Goal: Find specific page/section: Find specific page/section

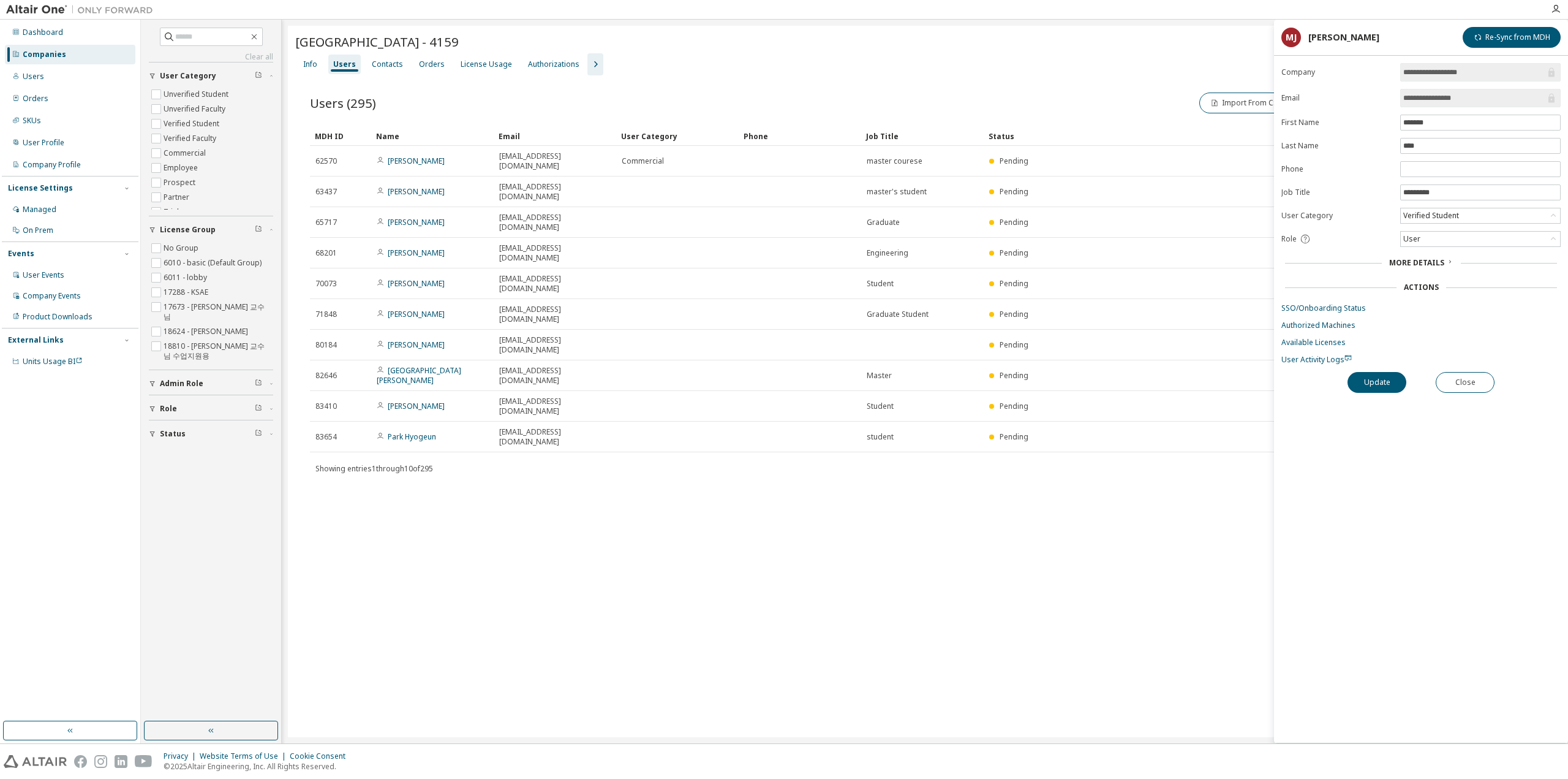
click at [404, 90] on div "Users (295) Import From CSV Export To CSV Adopt User Add User" at bounding box center [925, 103] width 1230 height 25
click at [193, 37] on input "text" at bounding box center [211, 36] width 73 height 13
paste input "**********"
type input "**********"
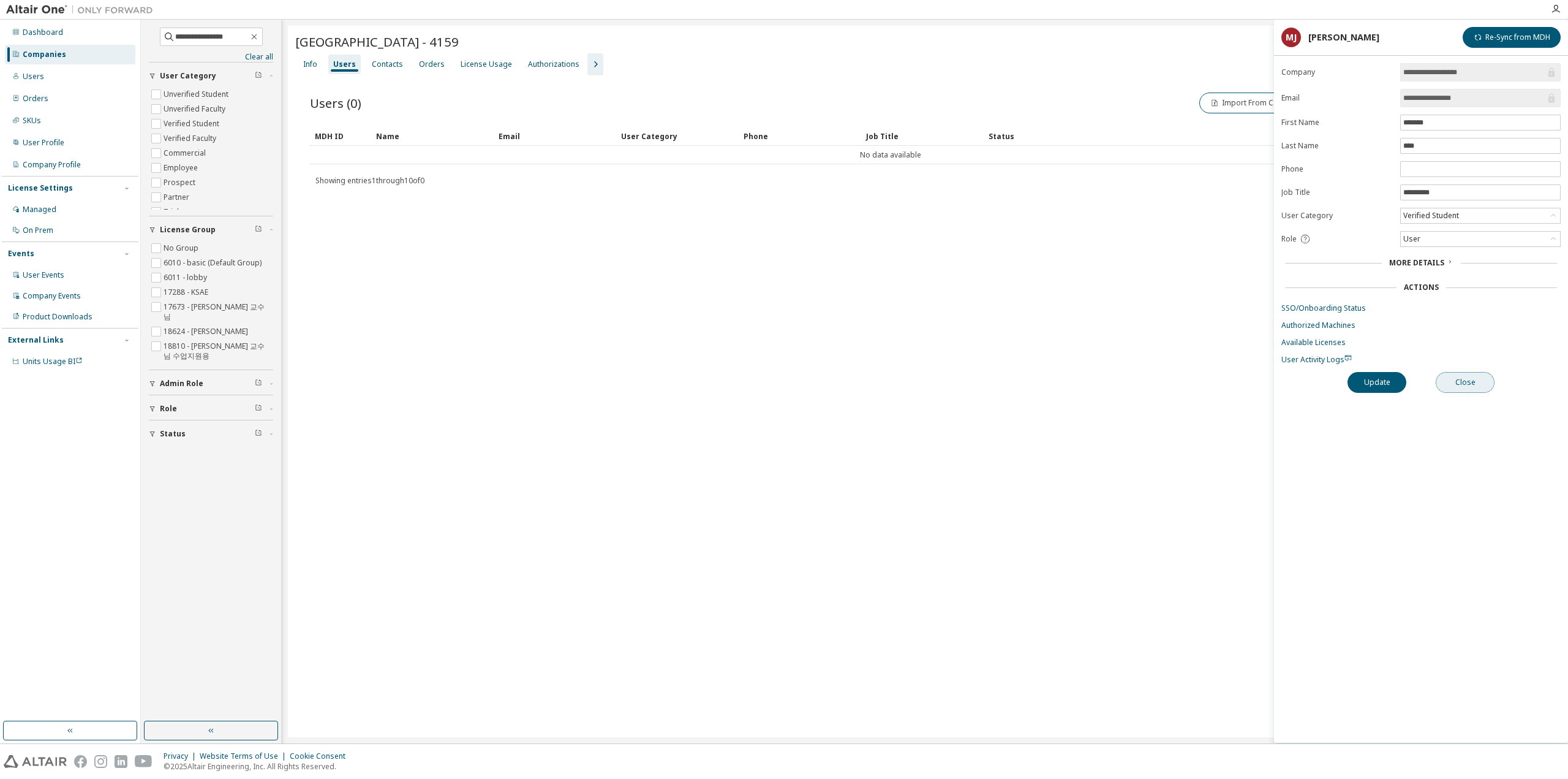
click at [1474, 374] on button "Close" at bounding box center [1465, 382] width 59 height 21
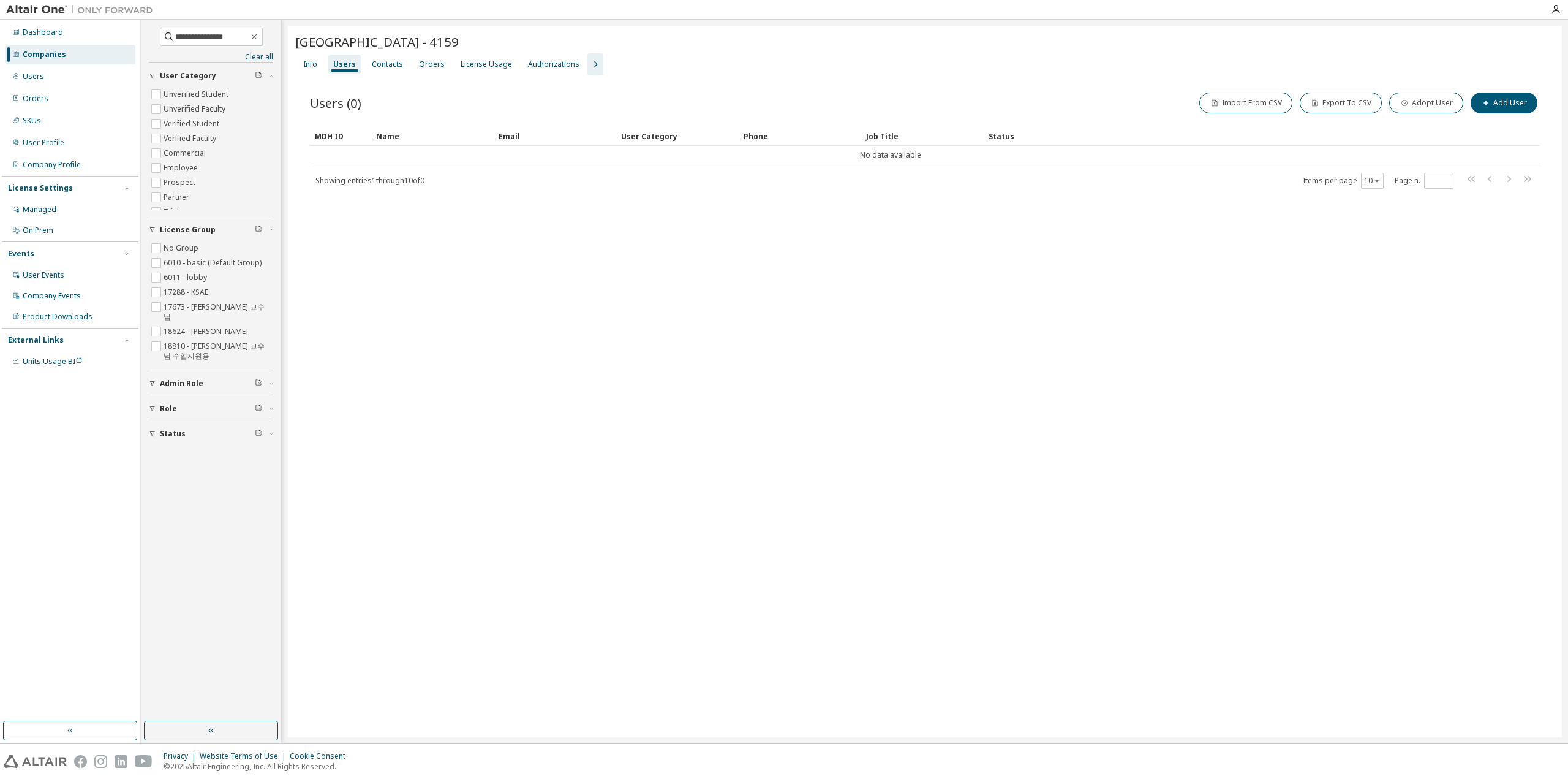
click at [590, 68] on icon "button" at bounding box center [594, 63] width 14 height 14
click at [244, 37] on input "**********" at bounding box center [211, 36] width 73 height 13
click at [87, 72] on div "Users" at bounding box center [70, 76] width 131 height 19
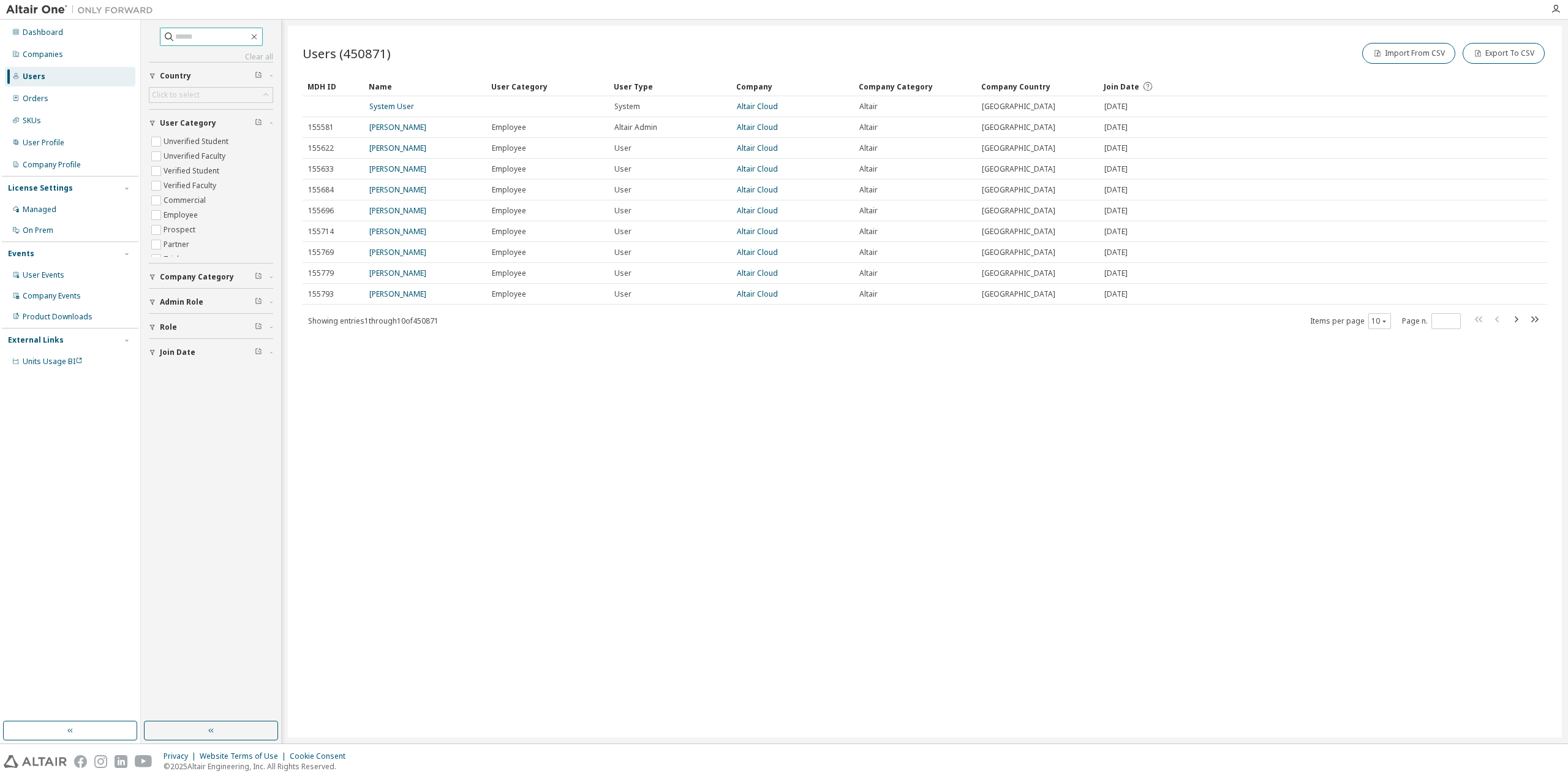
click at [204, 37] on input "text" at bounding box center [211, 36] width 73 height 13
paste input "**********"
type input "**********"
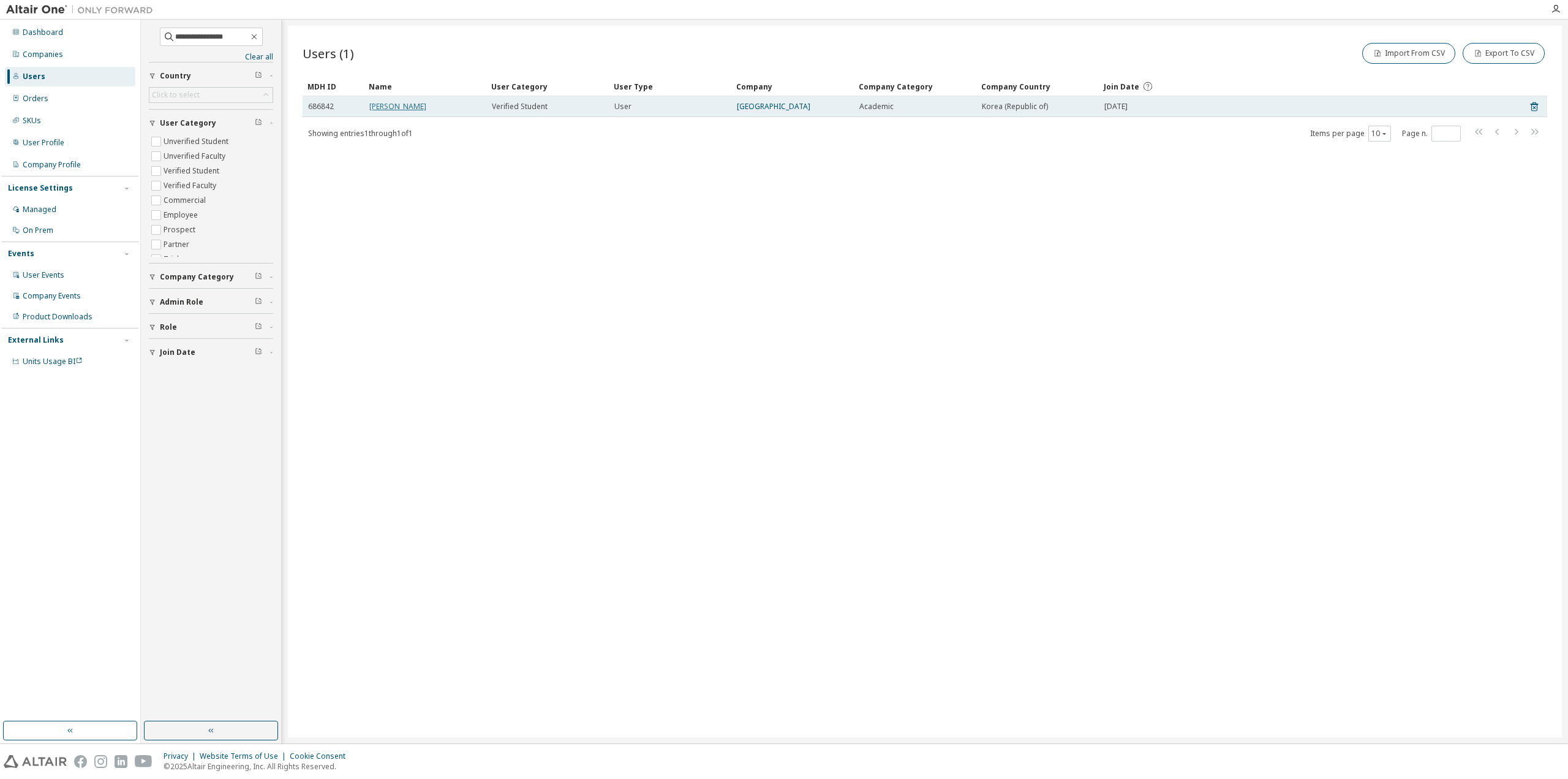
click at [410, 105] on link "[PERSON_NAME]" at bounding box center [397, 106] width 57 height 10
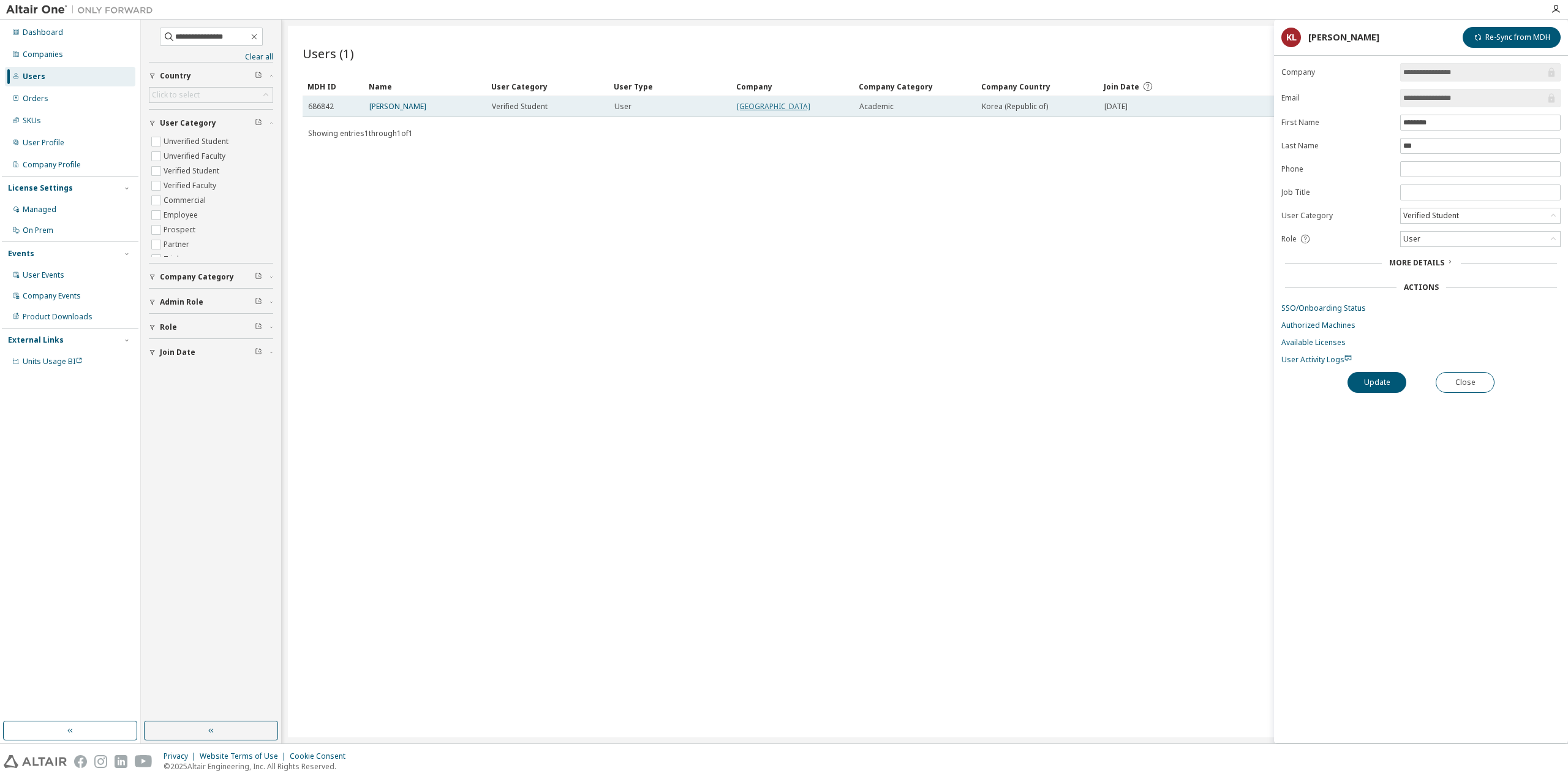
click at [779, 106] on link "[GEOGRAPHIC_DATA]" at bounding box center [773, 106] width 73 height 10
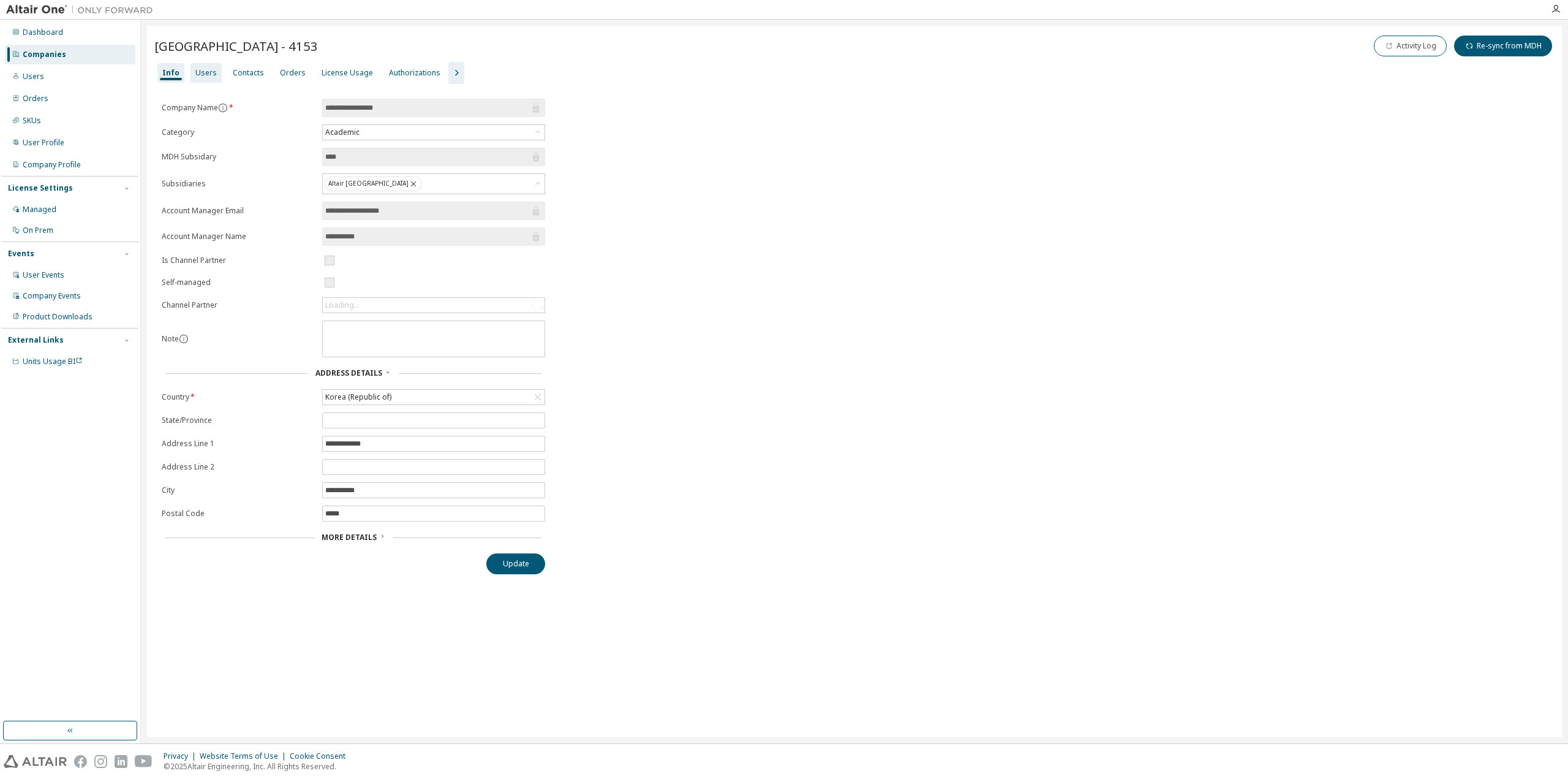
click at [198, 74] on div "Users" at bounding box center [205, 74] width 21 height 10
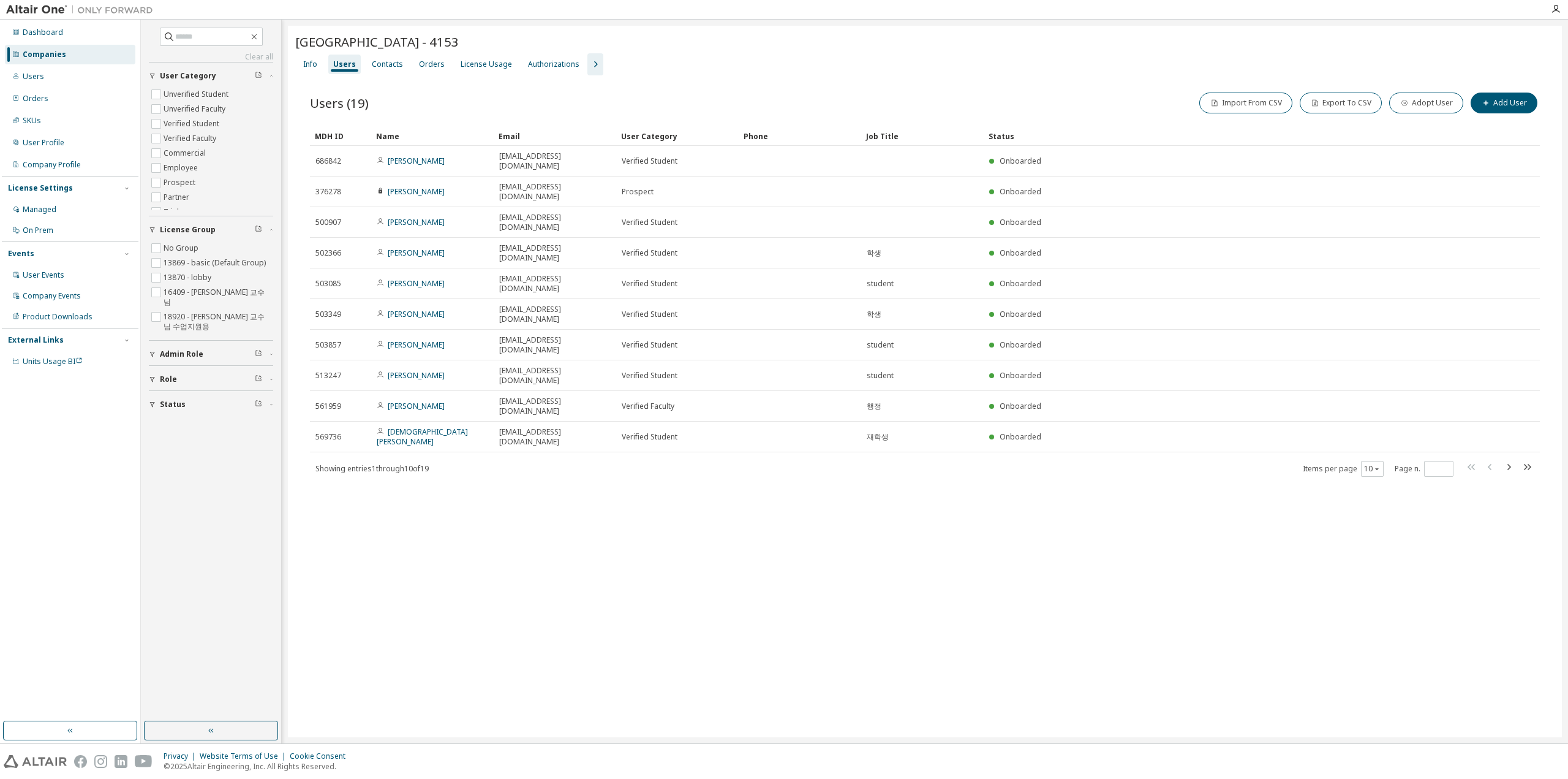
click at [593, 66] on icon "button" at bounding box center [594, 63] width 14 height 14
click at [670, 63] on div "Groups" at bounding box center [678, 64] width 27 height 10
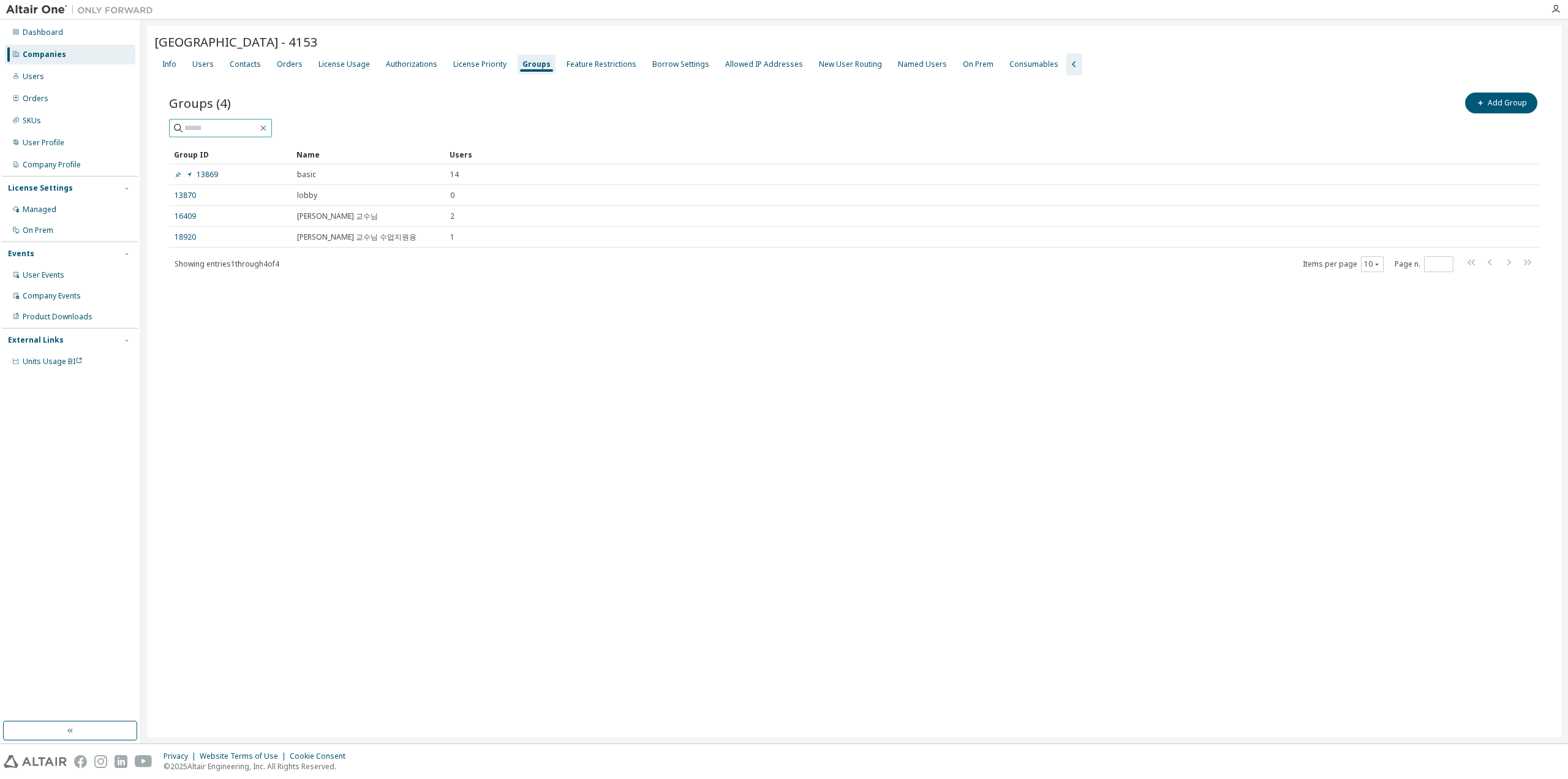
click at [228, 120] on span at bounding box center [220, 128] width 103 height 19
click at [229, 131] on input "text" at bounding box center [220, 128] width 73 height 13
paste input "**********"
type input "**********"
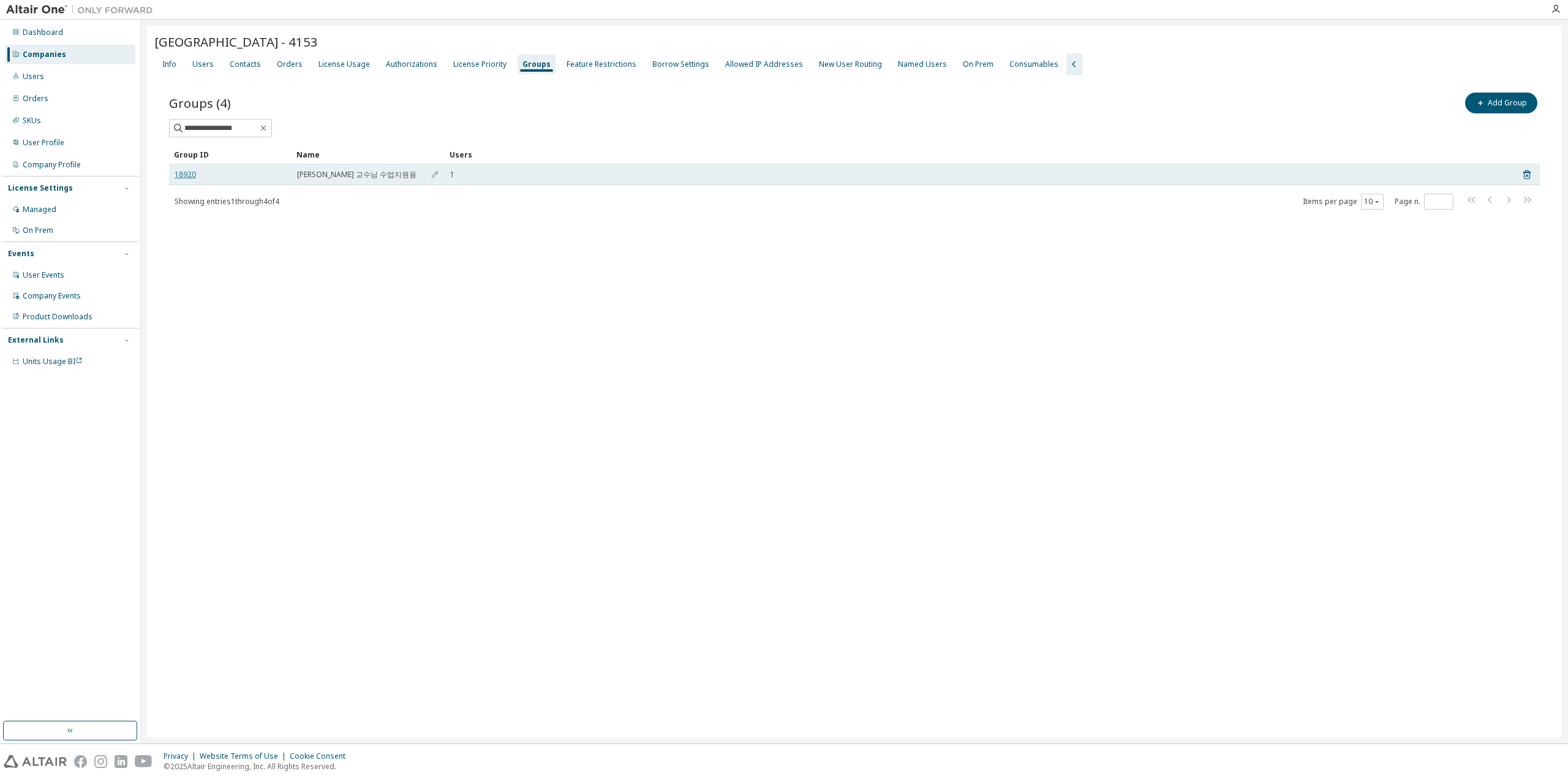
click at [184, 170] on link "18920" at bounding box center [185, 175] width 21 height 10
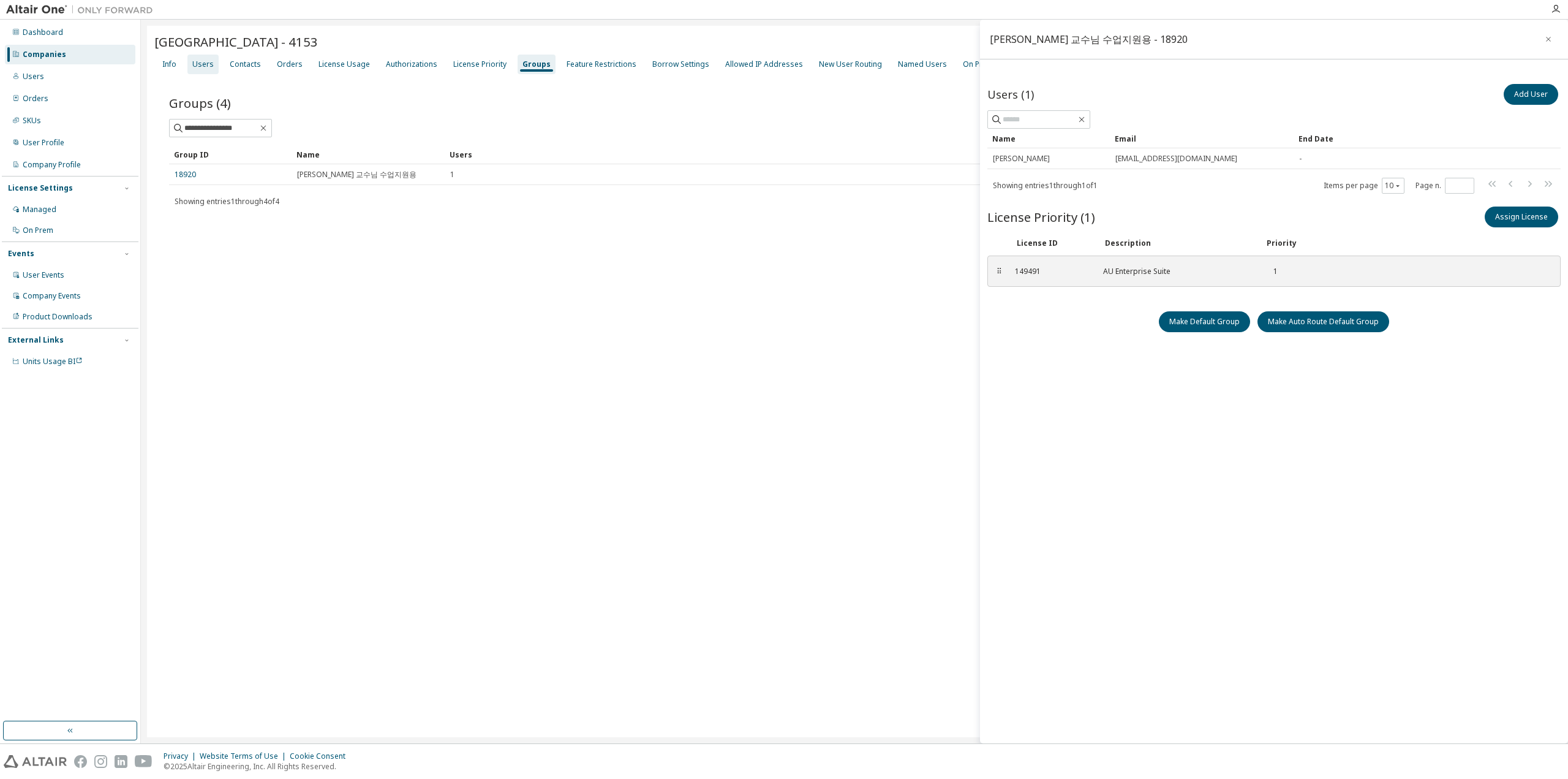
click at [198, 66] on div "Users" at bounding box center [203, 64] width 21 height 10
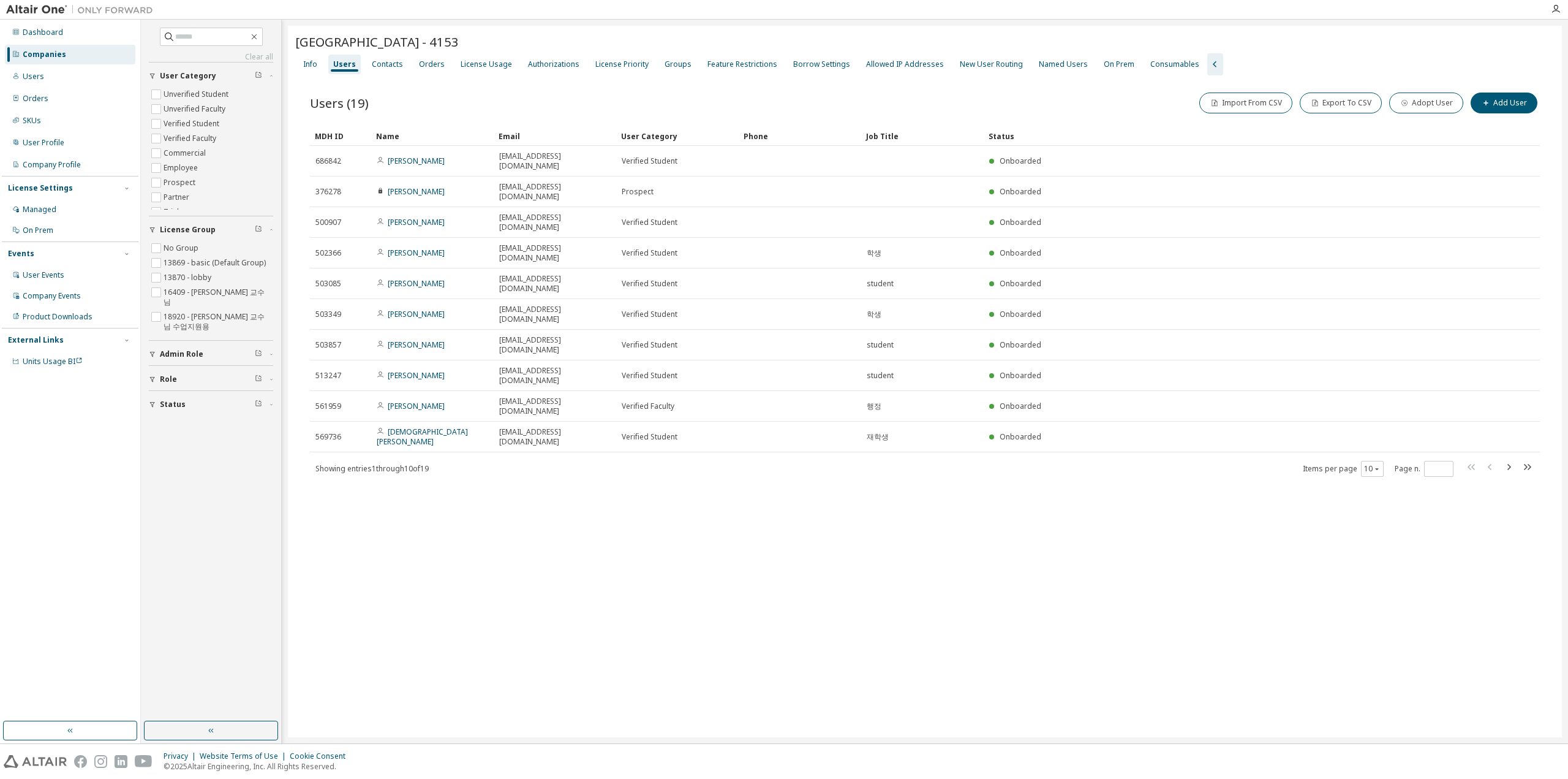
click at [365, 421] on div "[GEOGRAPHIC_DATA] - 4153 Clear Load Save Save As Field Operator Value Select fi…" at bounding box center [925, 381] width 1274 height 711
click at [259, 34] on icon "button" at bounding box center [254, 37] width 10 height 10
click at [583, 495] on div "[GEOGRAPHIC_DATA] - 4153 Clear Load Save Save As Field Operator Value Select fi…" at bounding box center [925, 381] width 1274 height 711
click at [263, 41] on span at bounding box center [211, 37] width 103 height 19
click at [259, 37] on icon "button" at bounding box center [254, 37] width 10 height 10
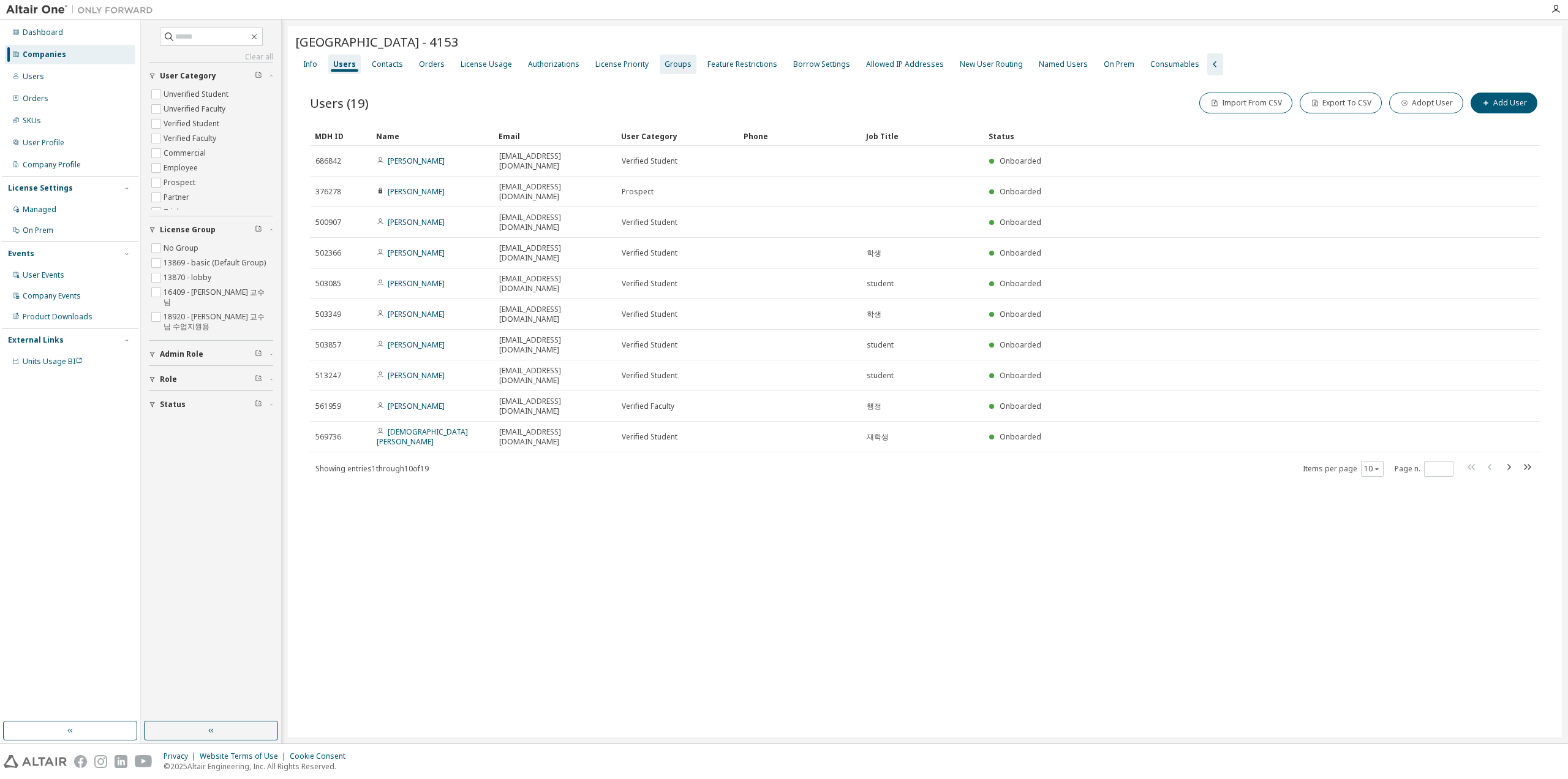
click at [677, 63] on div "Groups" at bounding box center [678, 64] width 27 height 10
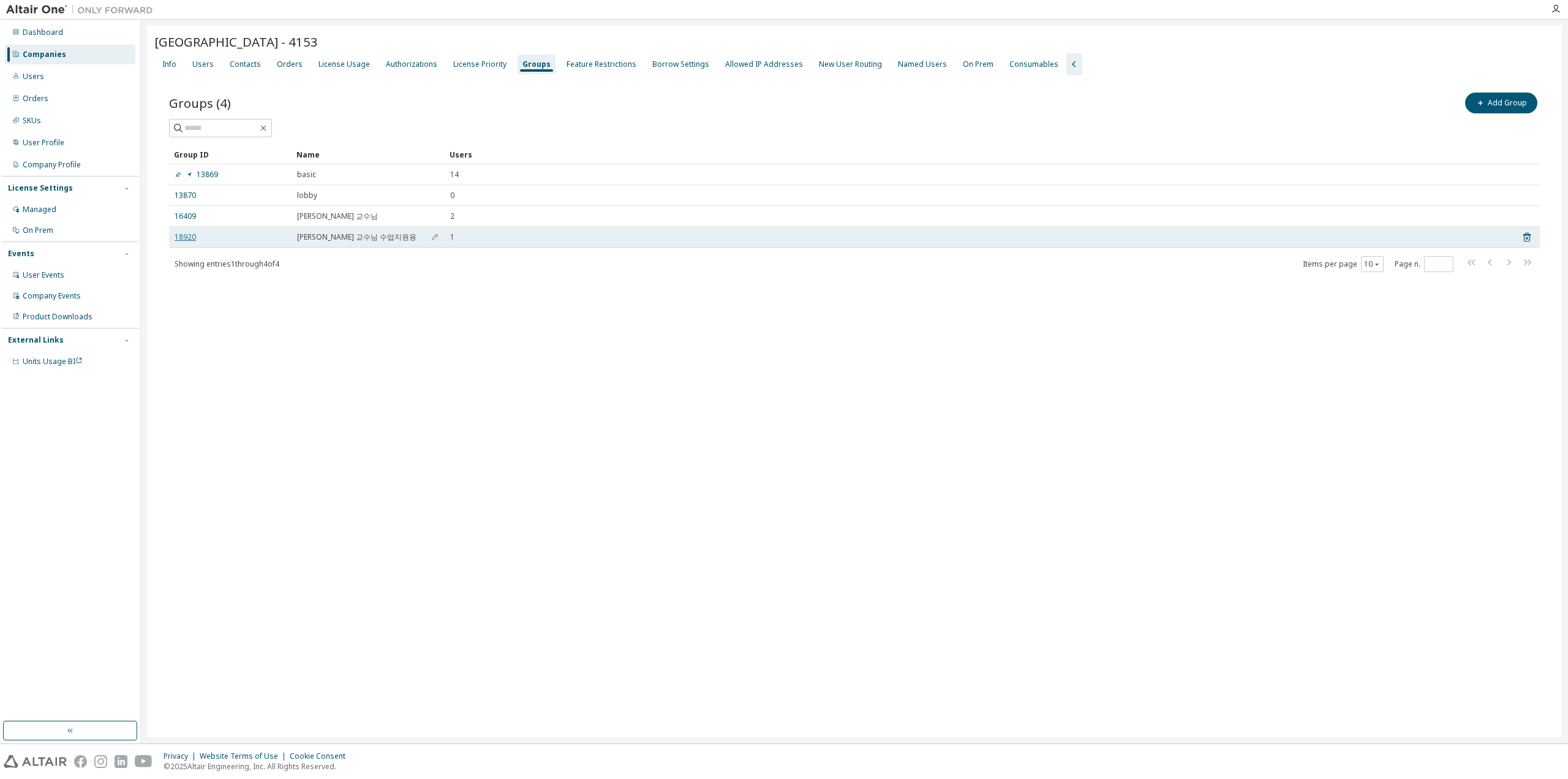
click at [177, 237] on link "18920" at bounding box center [185, 237] width 21 height 10
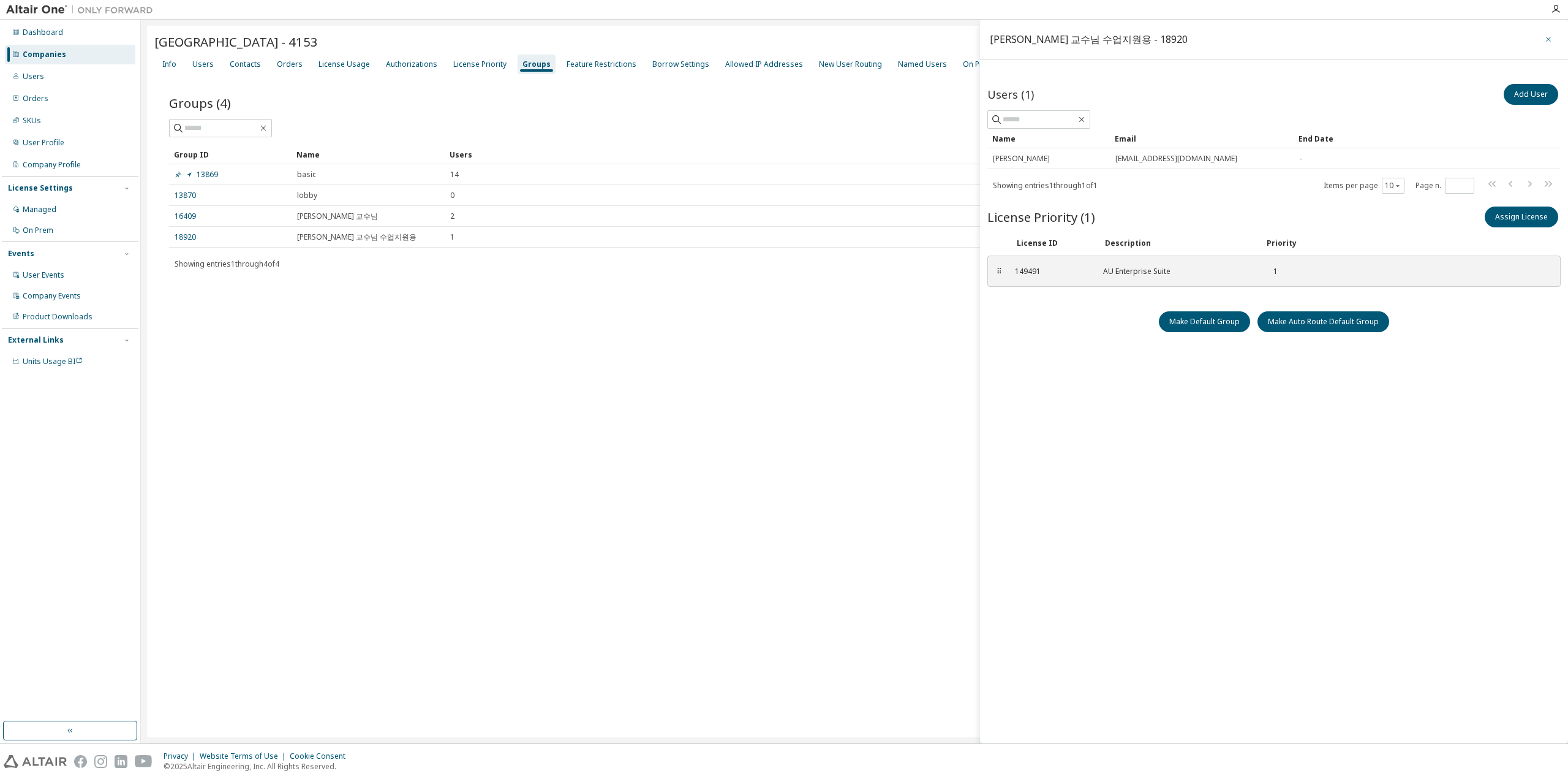
drag, startPoint x: 1549, startPoint y: 42, endPoint x: 1440, endPoint y: 8, distance: 114.2
click at [1549, 41] on icon "button" at bounding box center [1549, 40] width 8 height 10
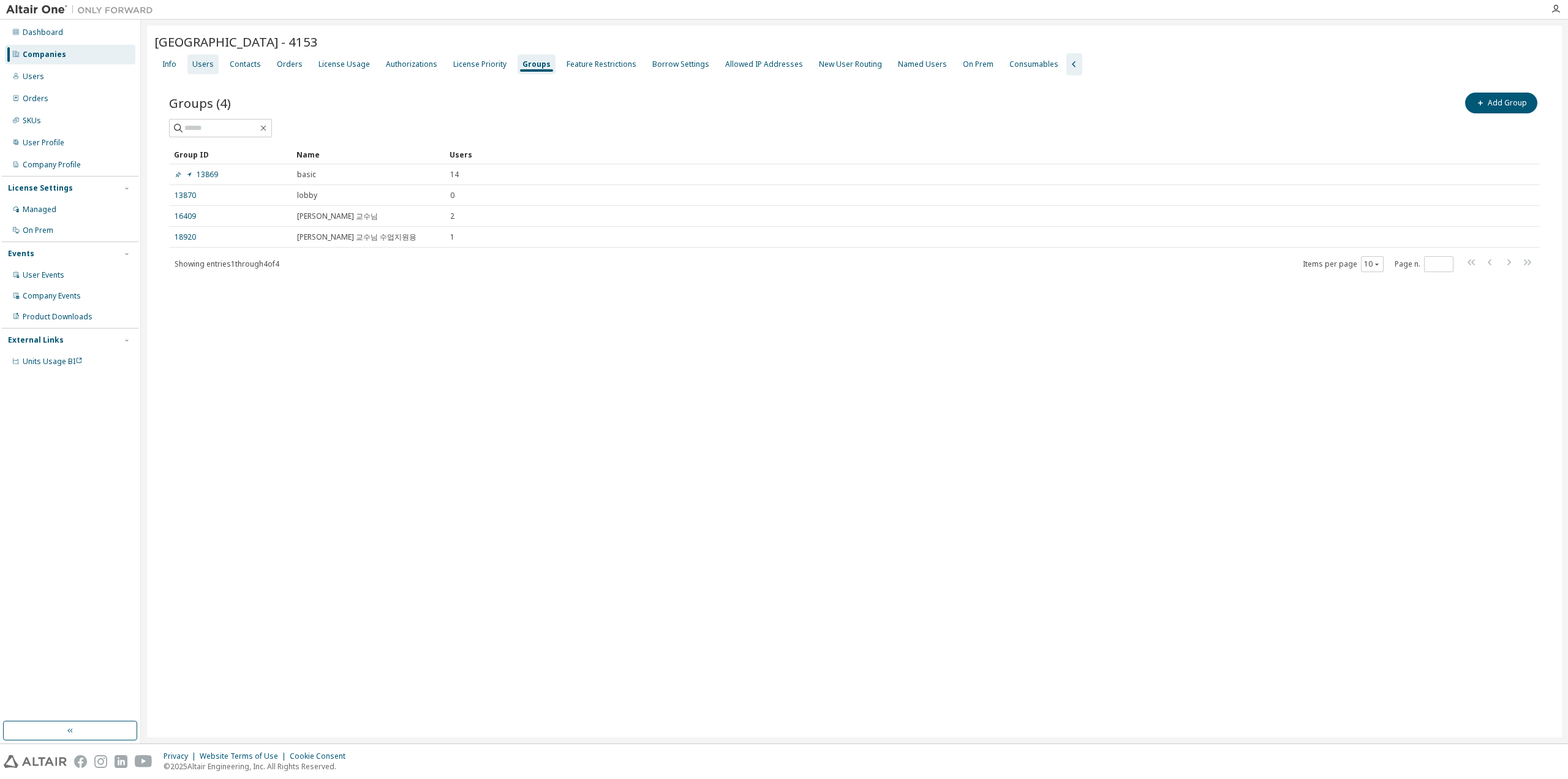
click at [204, 63] on div "Users" at bounding box center [203, 64] width 21 height 10
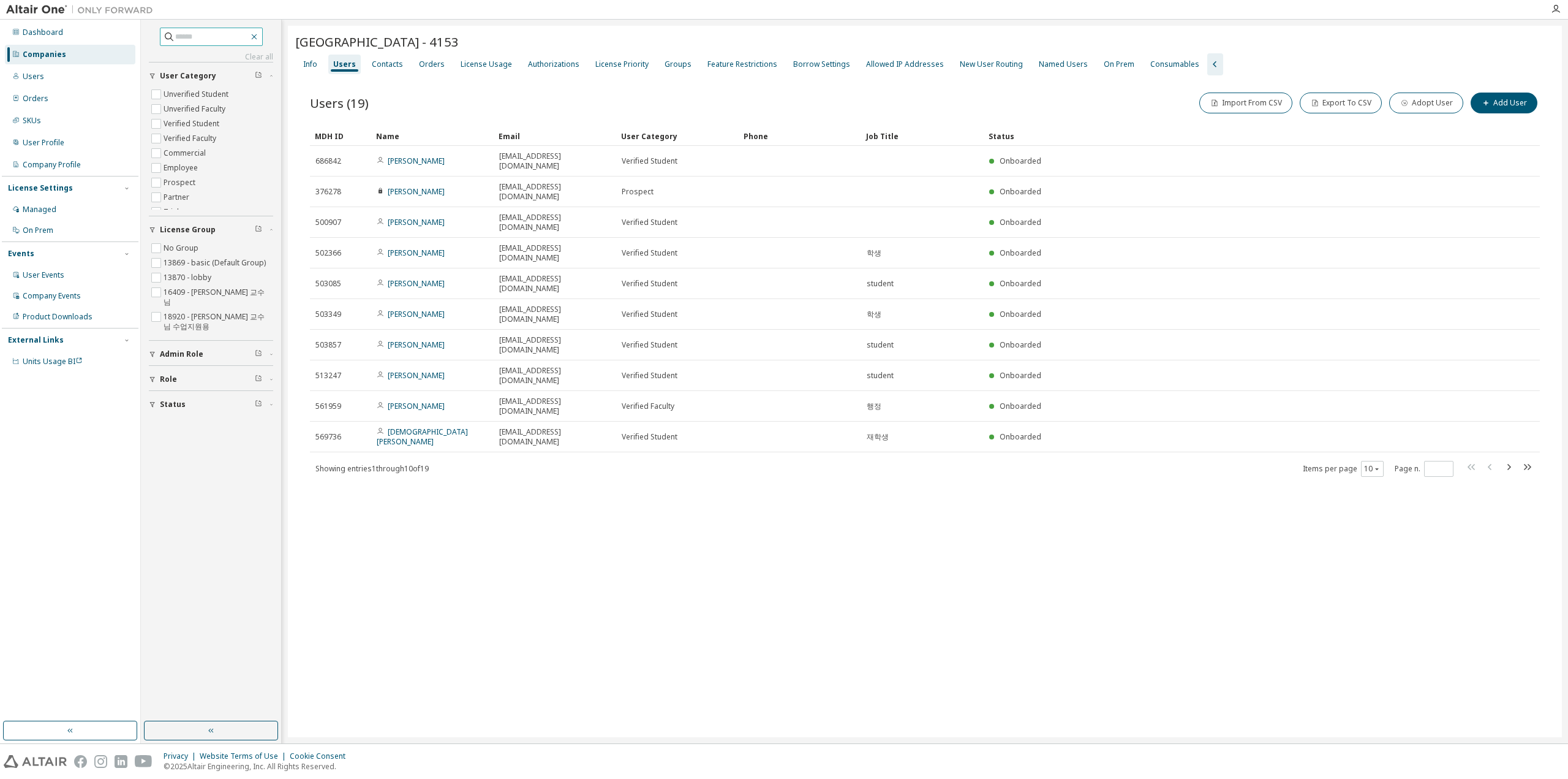
click at [259, 38] on icon "button" at bounding box center [254, 37] width 10 height 10
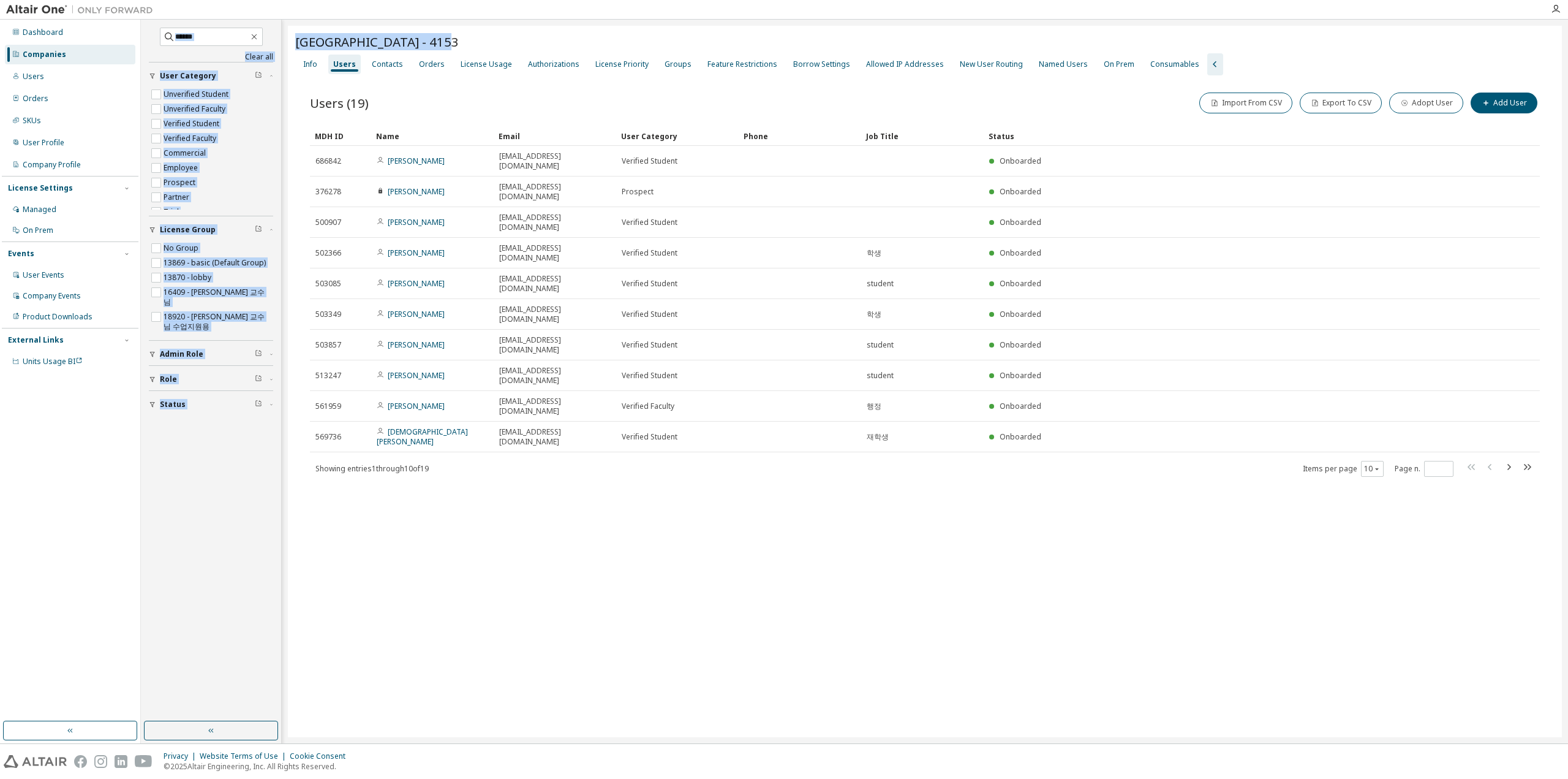
drag, startPoint x: 404, startPoint y: 32, endPoint x: 281, endPoint y: 30, distance: 123.0
click at [281, 30] on div "Clear all Status Role Admin Role License Group No Group 13869 - basic (Default …" at bounding box center [855, 381] width 1427 height 724
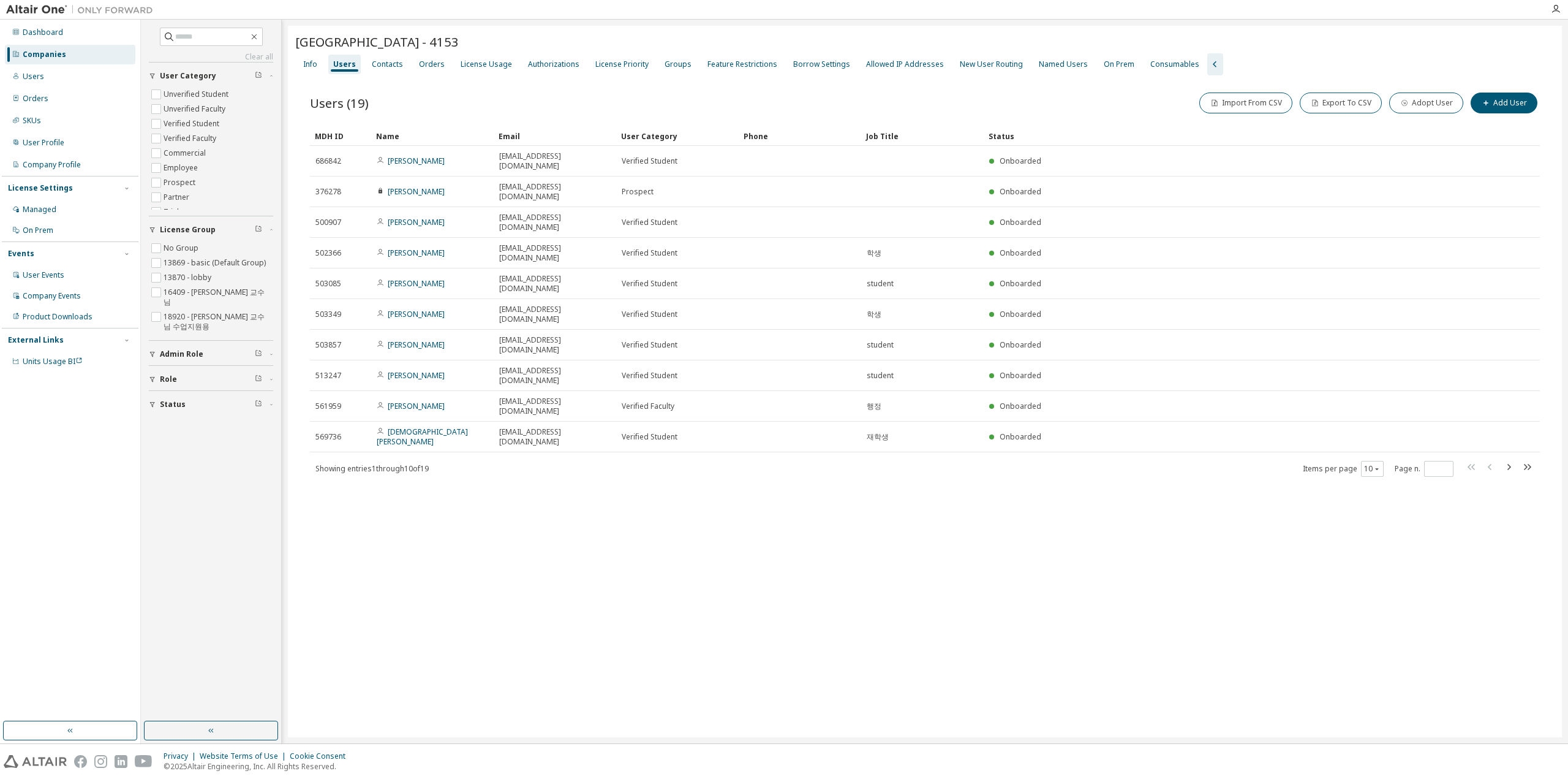
click at [551, 15] on div at bounding box center [851, 9] width 1384 height 19
drag, startPoint x: 478, startPoint y: 39, endPoint x: 299, endPoint y: 39, distance: 179.0
click at [299, 39] on div "[GEOGRAPHIC_DATA] - 4153" at bounding box center [925, 41] width 1260 height 17
click at [528, 21] on div "Clear all Status Role Admin Role License Group No Group 13869 - basic (Default …" at bounding box center [855, 381] width 1427 height 724
click at [378, 77] on div "Users (19) Import From CSV Export To CSV Adopt User Add User Clear Load Save Sa…" at bounding box center [925, 292] width 1260 height 434
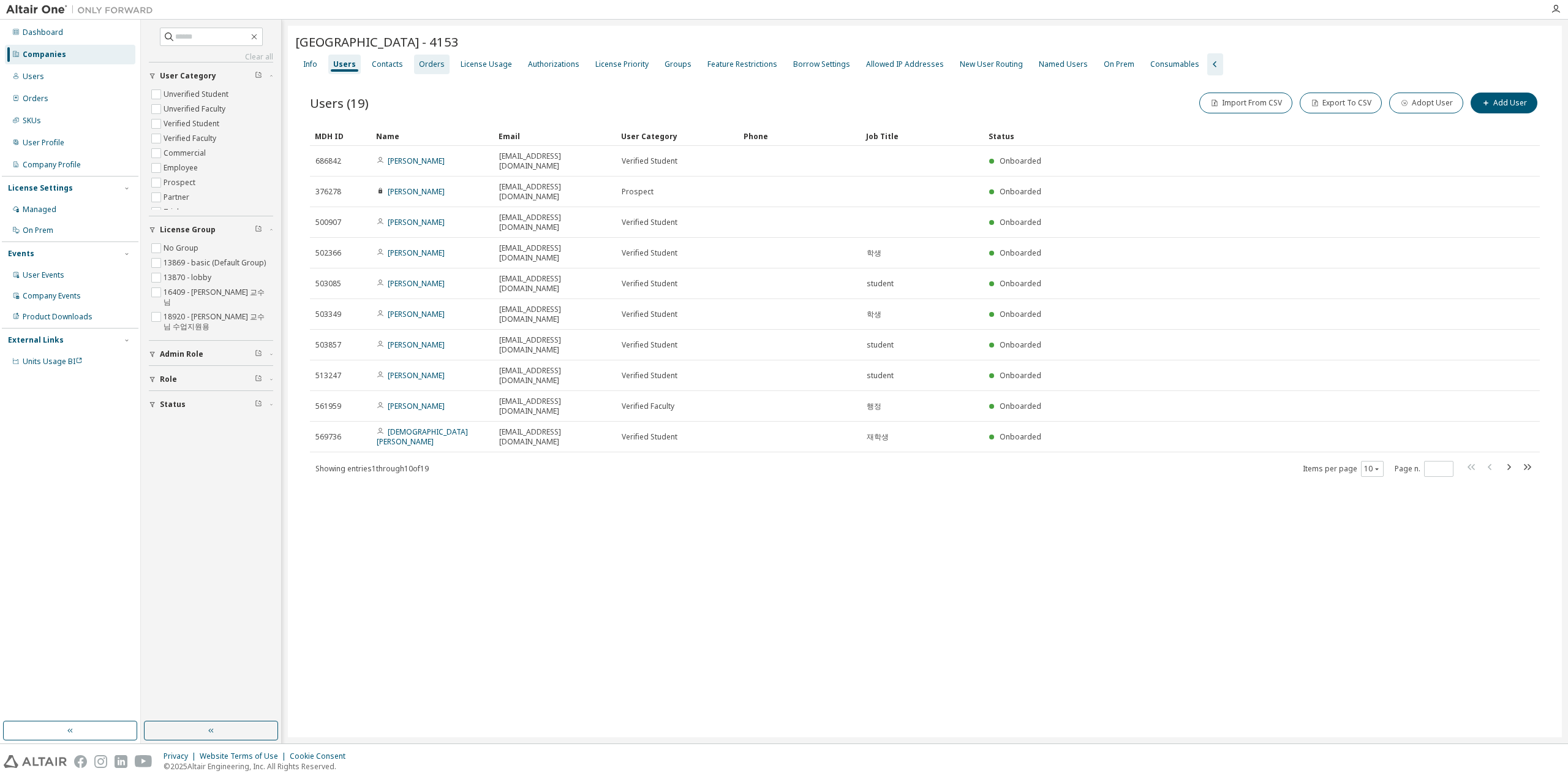
click at [431, 62] on div "Orders" at bounding box center [431, 64] width 25 height 10
